Goal: Check status: Check status

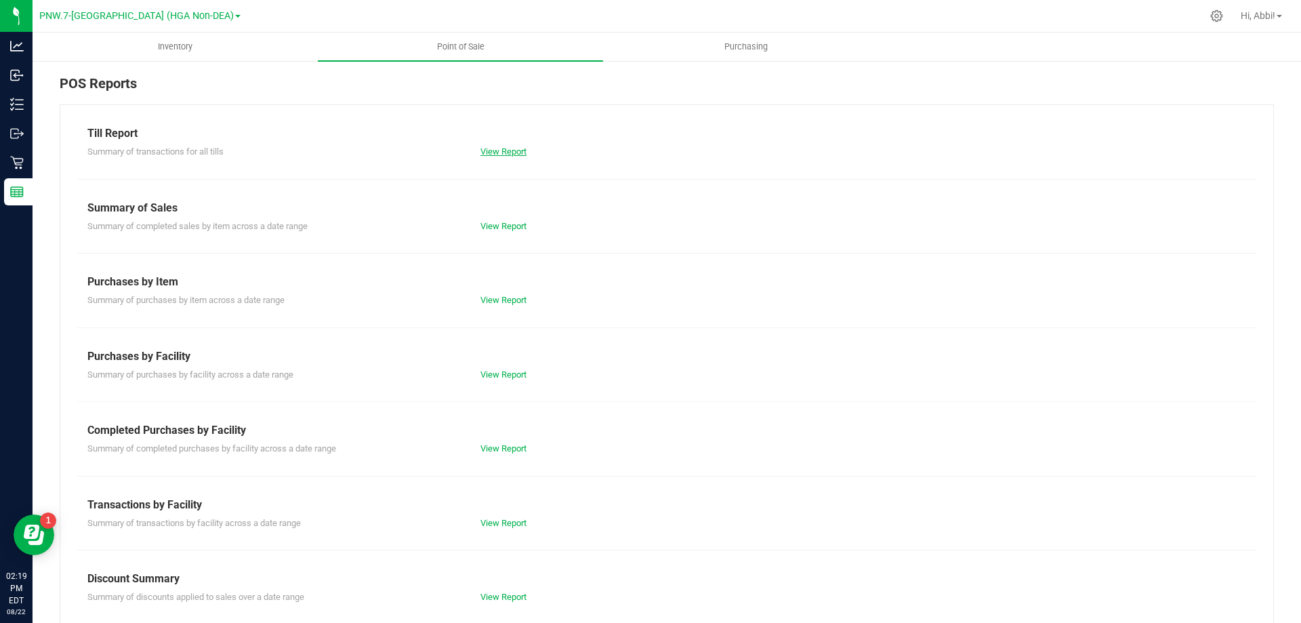
click at [512, 153] on link "View Report" at bounding box center [503, 151] width 46 height 10
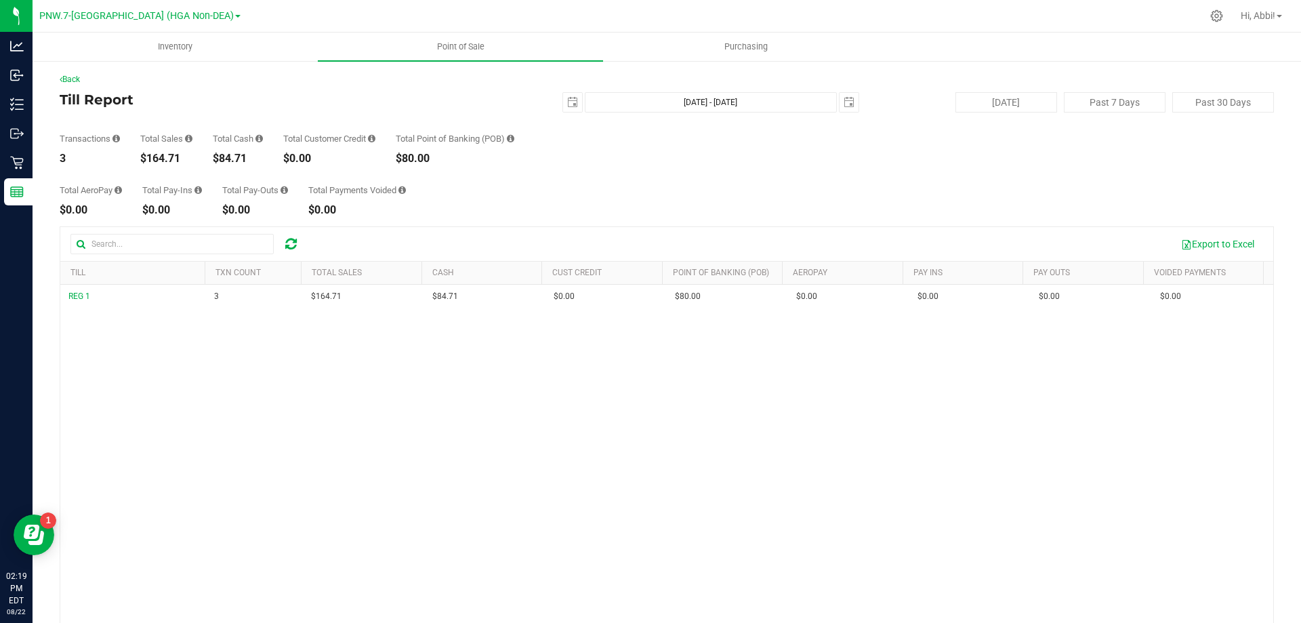
click at [1039, 113] on div "Transactions 3 Total Sales $164.71 Total Cash $84.71 Total Customer Credit $0.0…" at bounding box center [667, 137] width 1214 height 51
drag, startPoint x: 1030, startPoint y: 110, endPoint x: 1022, endPoint y: 110, distance: 7.5
click at [1029, 110] on button "[DATE]" at bounding box center [1006, 102] width 102 height 20
click at [563, 96] on span "select" at bounding box center [572, 102] width 19 height 19
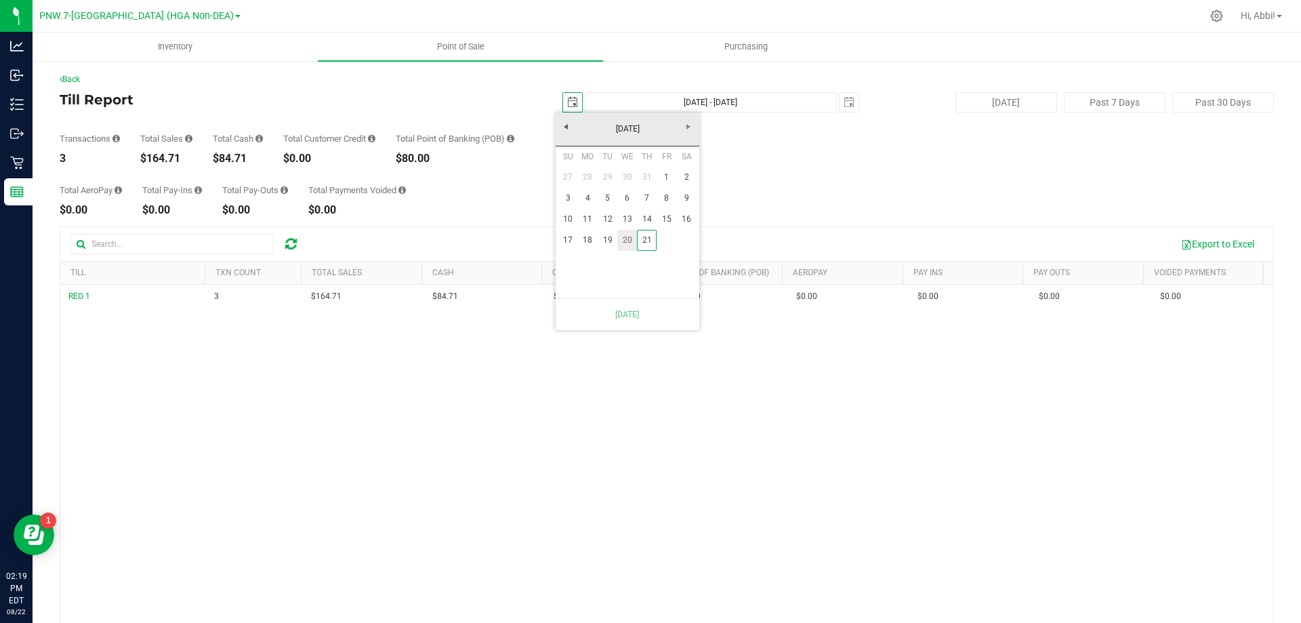
click at [628, 233] on link "20" at bounding box center [627, 240] width 20 height 21
type input "[DATE] - [DATE]"
type input "[DATE]"
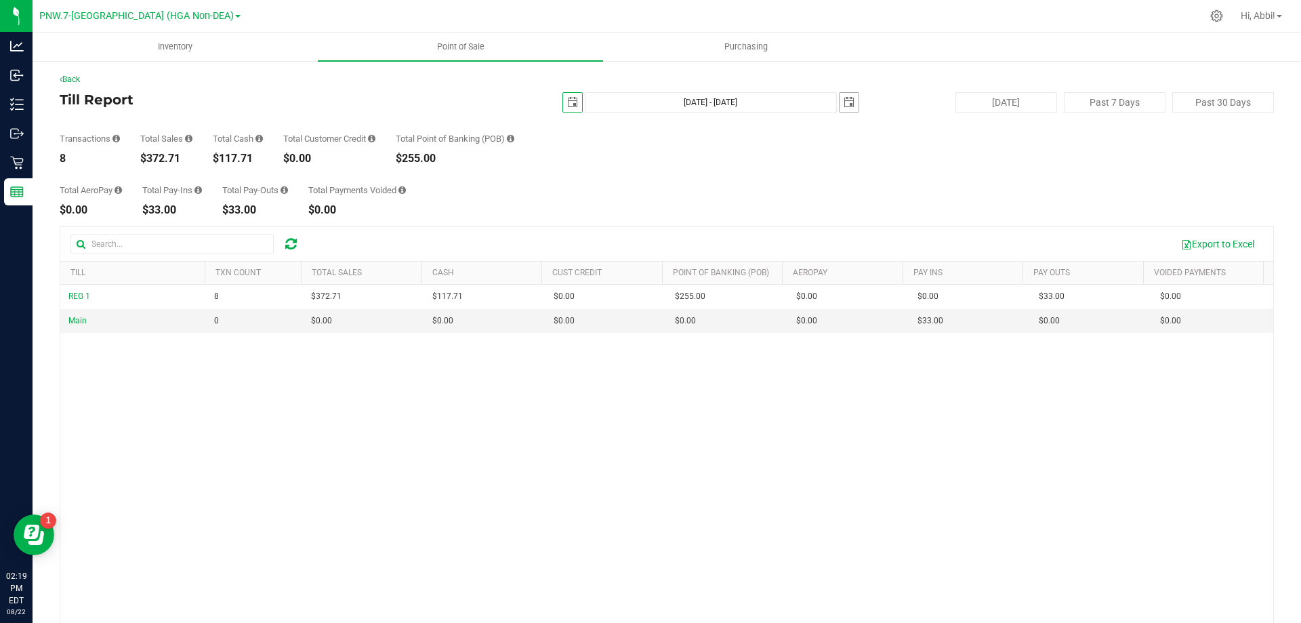
click at [844, 107] on span "select" at bounding box center [849, 102] width 11 height 11
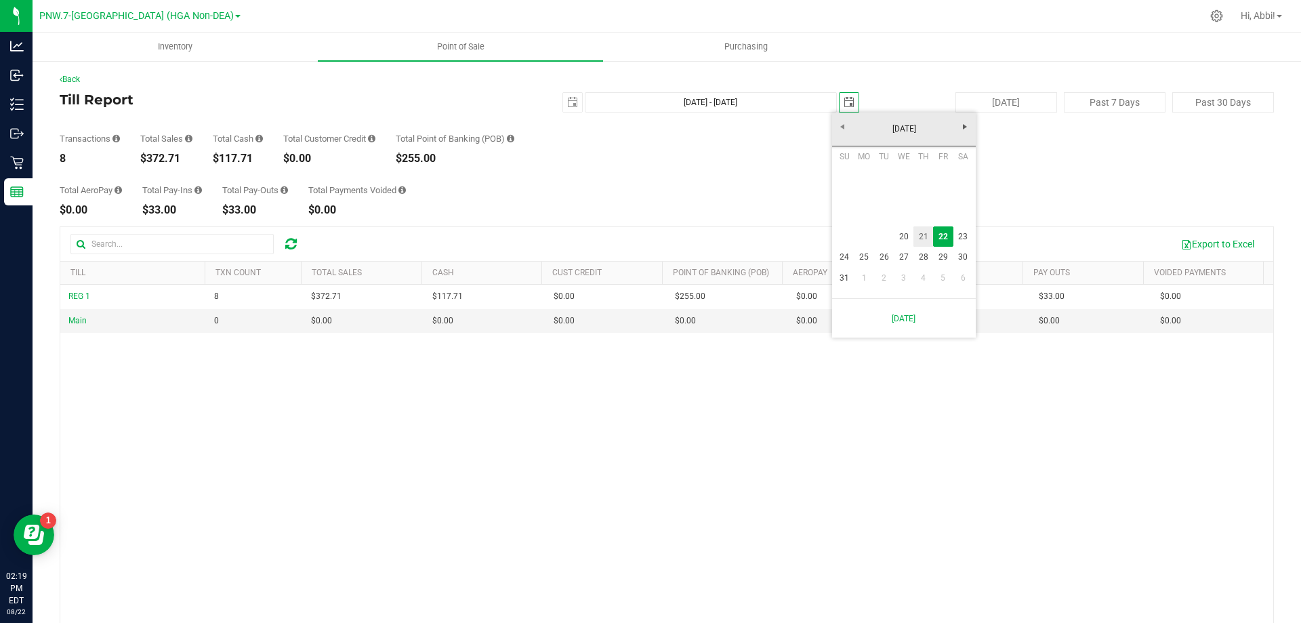
click at [919, 234] on link "21" at bounding box center [923, 236] width 20 height 21
type input "[DATE] - [DATE]"
type input "[DATE]"
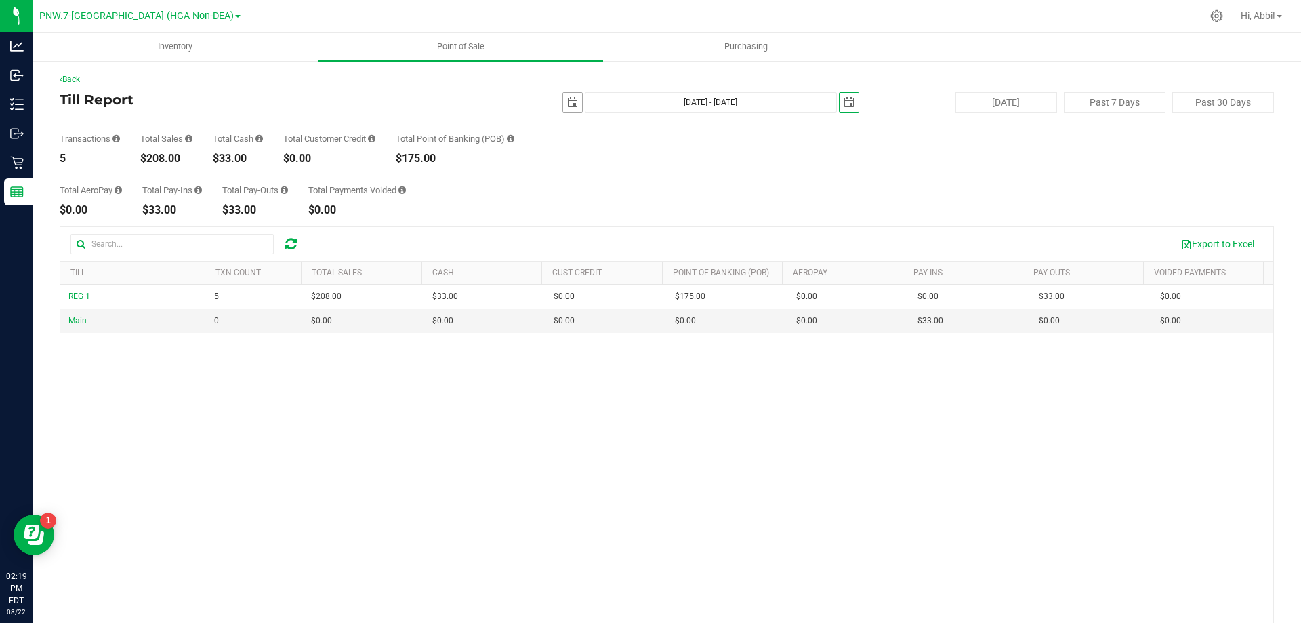
click at [567, 101] on span "select" at bounding box center [572, 102] width 11 height 11
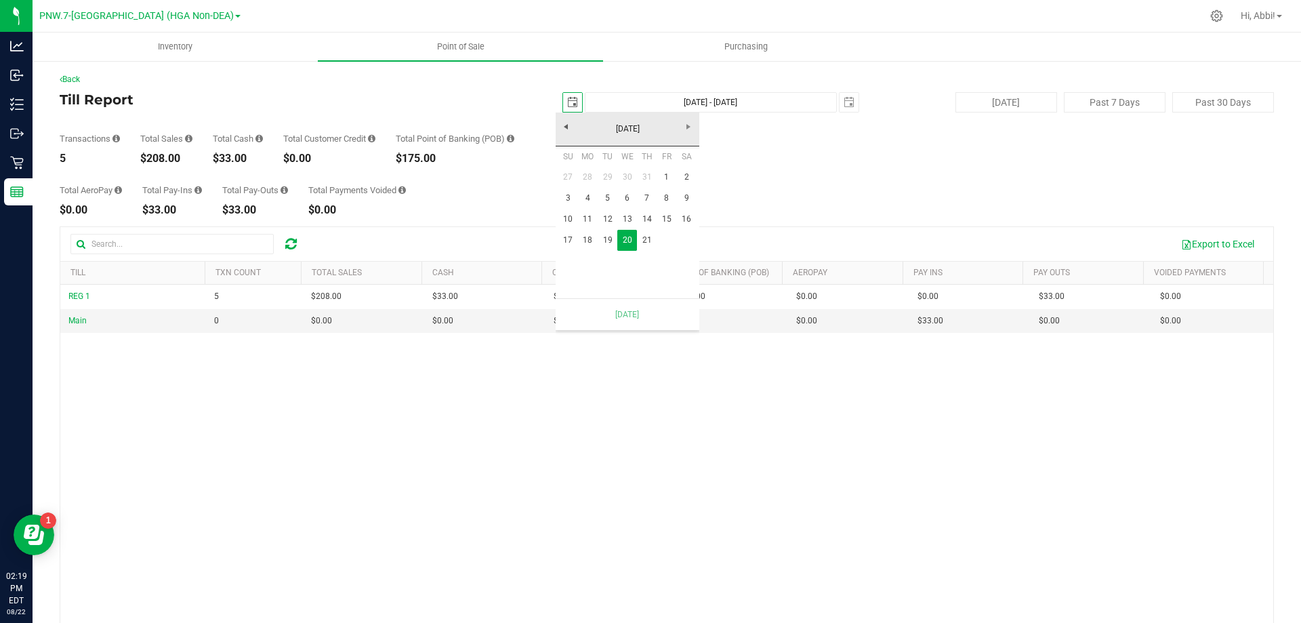
scroll to position [0, 34]
click at [663, 171] on link "1" at bounding box center [667, 177] width 20 height 21
type input "[DATE] - [DATE]"
type input "[DATE]"
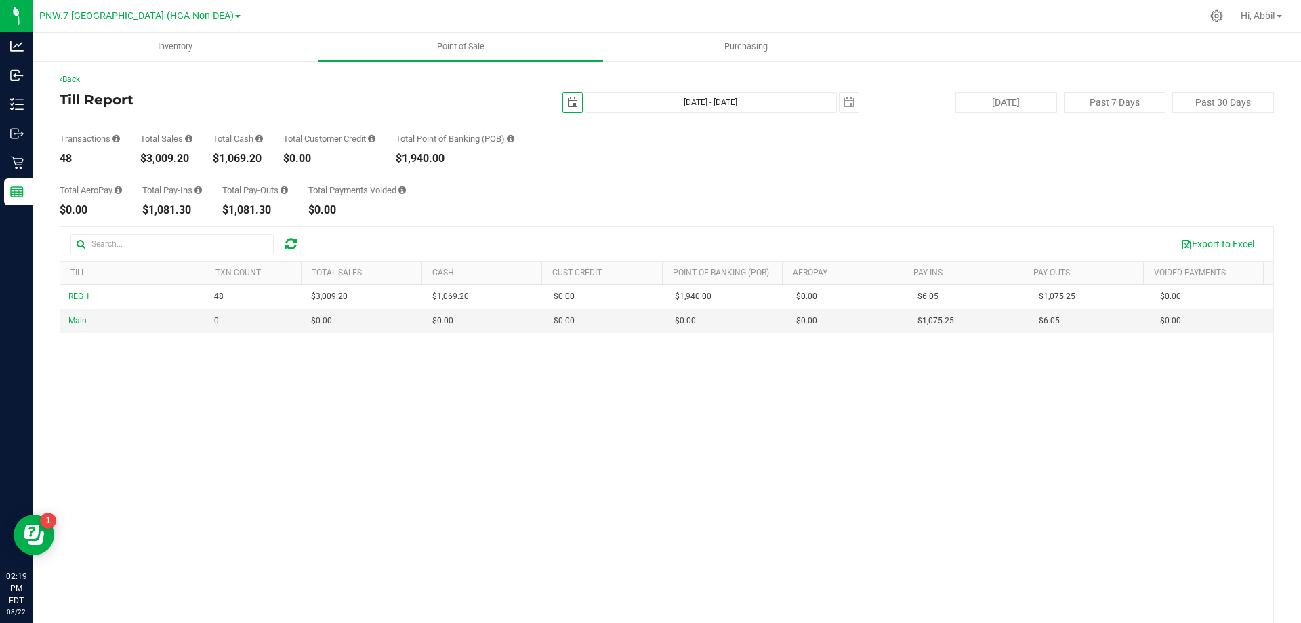
click at [567, 106] on span "select" at bounding box center [572, 102] width 11 height 11
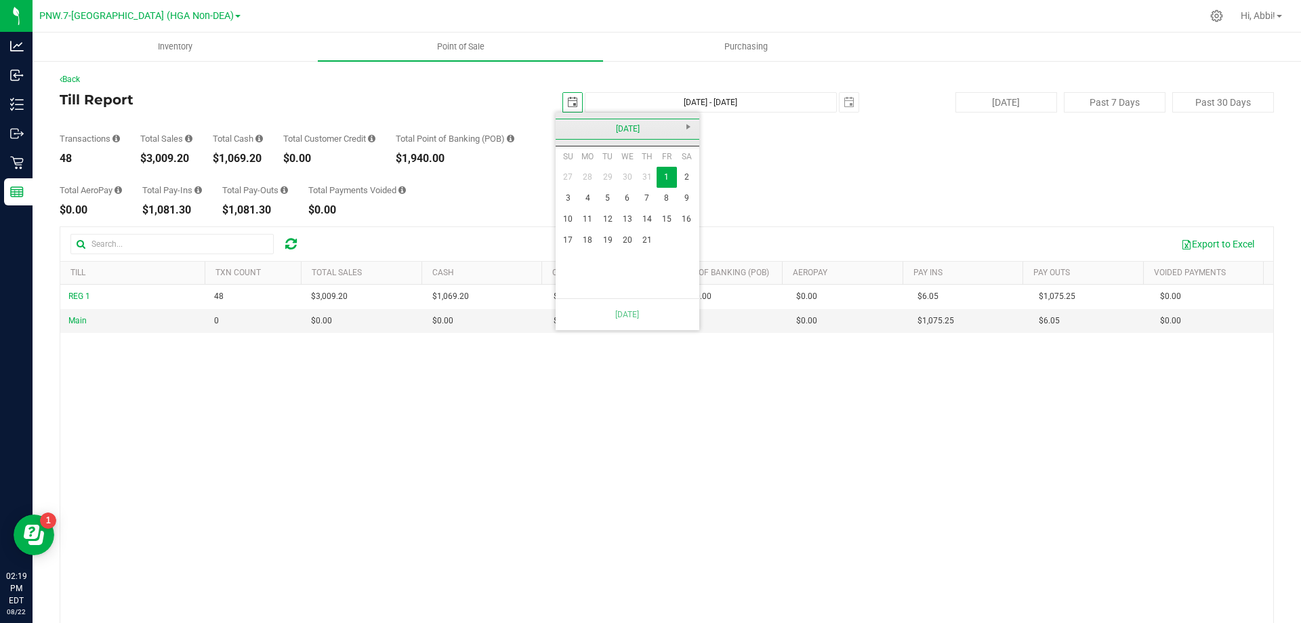
click at [561, 130] on link "[DATE]" at bounding box center [628, 129] width 146 height 21
click at [639, 196] on link "[DATE]" at bounding box center [644, 204] width 35 height 35
click at [608, 175] on link "1" at bounding box center [608, 177] width 20 height 21
type input "[DATE] - [DATE]"
type input "[DATE]"
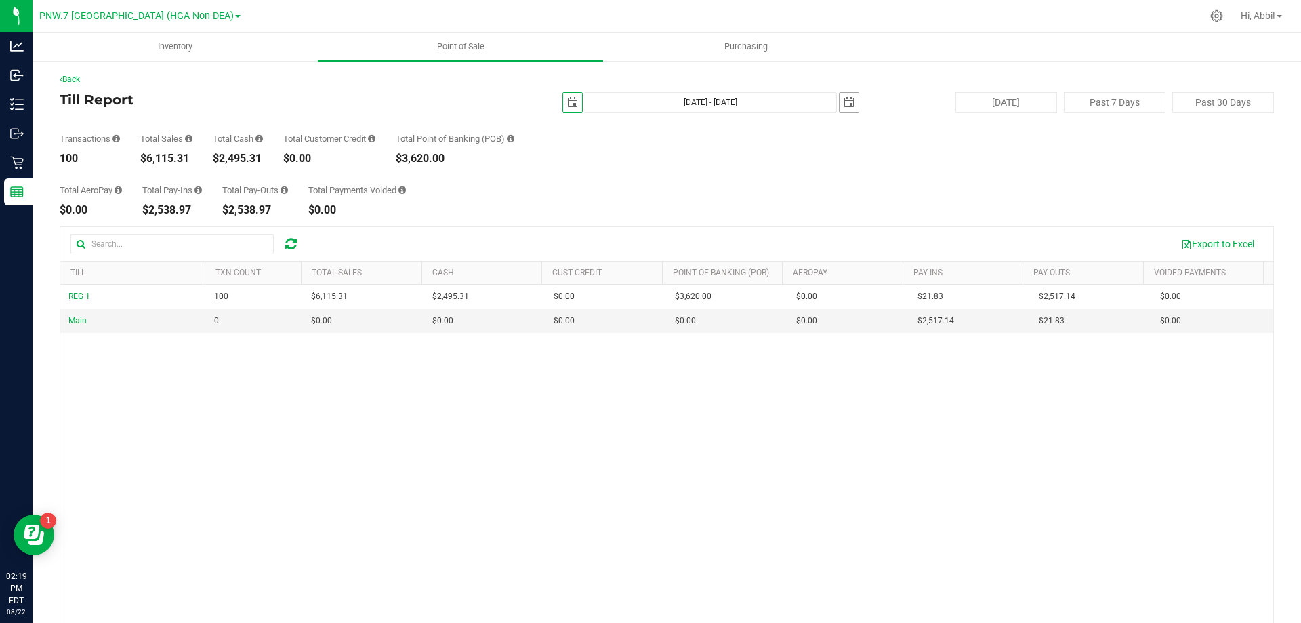
click at [847, 96] on span "select" at bounding box center [849, 102] width 19 height 19
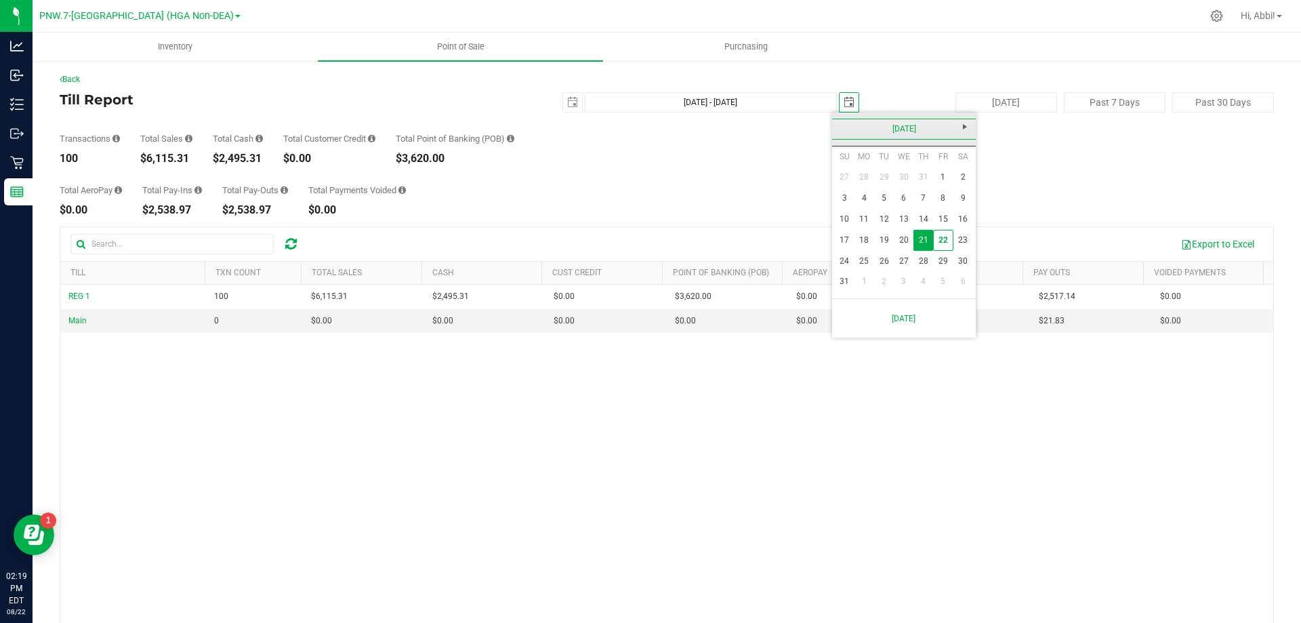
click at [842, 123] on link "[DATE]" at bounding box center [904, 129] width 146 height 21
click at [929, 209] on link "[DATE]" at bounding box center [921, 204] width 35 height 35
click at [887, 235] on link "22" at bounding box center [884, 240] width 20 height 21
type input "[DATE] - [DATE]"
type input "[DATE]"
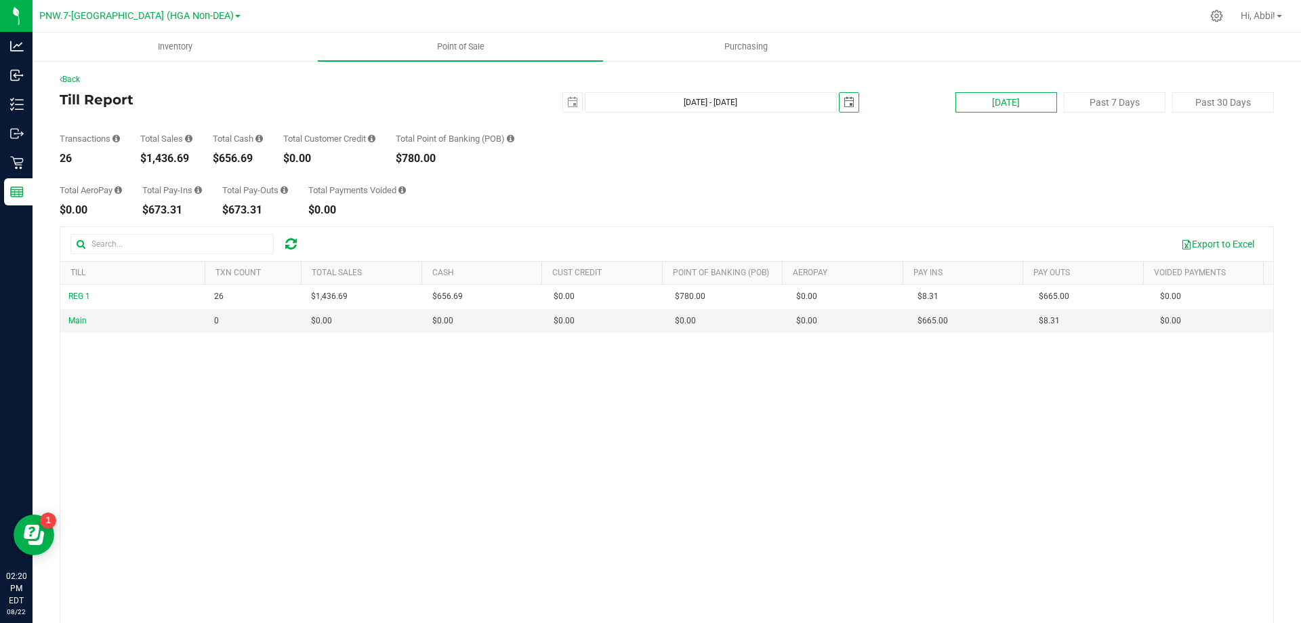
click at [1023, 100] on button "[DATE]" at bounding box center [1006, 102] width 102 height 20
type input "[DATE] - [DATE]"
